Goal: Task Accomplishment & Management: Manage account settings

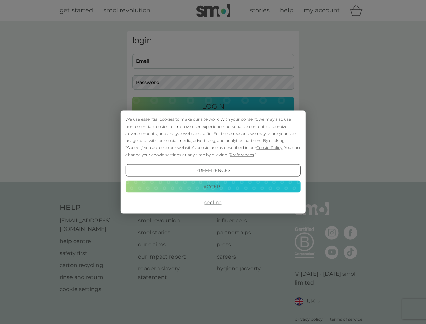
click at [270, 147] on span "Cookie Policy" at bounding box center [269, 147] width 26 height 5
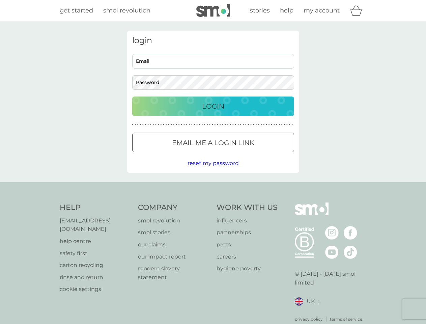
click at [241, 154] on div "login Email Password Login ● ● ● ● ● ● ● ● ● ● ● ● ● ● ● ● ● ● ● ● ● ● ● ● ● ● …" at bounding box center [213, 102] width 172 height 142
click at [213, 170] on div "login Email Password Login ● ● ● ● ● ● ● ● ● ● ● ● ● ● ● ● ● ● ● ● ● ● ● ● ● ● …" at bounding box center [213, 102] width 172 height 142
click at [213, 202] on div "Help [EMAIL_ADDRESS][DOMAIN_NAME] help centre safety first carton recycling rin…" at bounding box center [213, 262] width 307 height 120
click at [213, 186] on div "Help [EMAIL_ADDRESS][DOMAIN_NAME] help centre safety first carton recycling rin…" at bounding box center [213, 262] width 426 height 160
